Goal: Check status: Check status

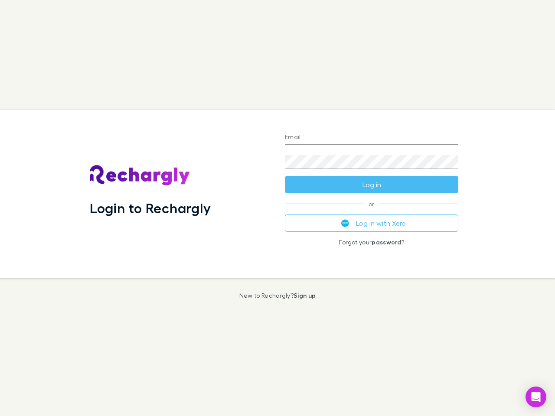
click at [278, 208] on div "Login to Rechargly" at bounding box center [180, 194] width 195 height 168
click at [372, 138] on input "Email" at bounding box center [371, 138] width 173 height 14
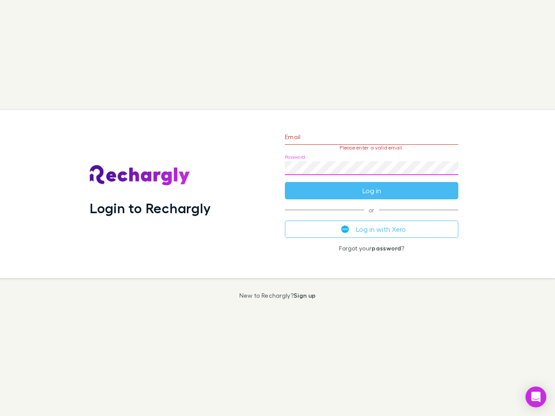
click at [372, 185] on form "Email Please enter a valid email. Password Log in" at bounding box center [371, 161] width 173 height 75
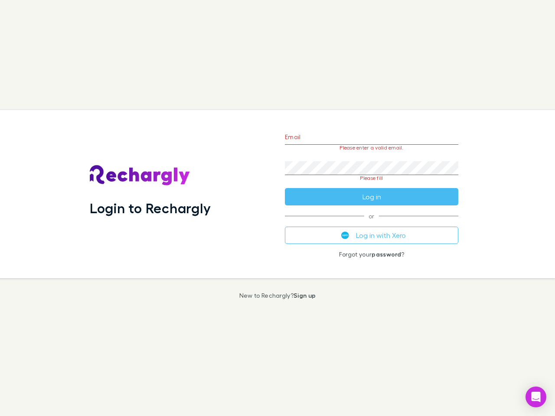
click at [372, 223] on div "Email Please enter a valid email. Password Please fill Log in or Log in with Xe…" at bounding box center [371, 194] width 187 height 168
click at [536, 397] on icon "Open Intercom Messenger" at bounding box center [536, 397] width 9 height 10
